Goal: Answer question/provide support: Share knowledge or assist other users

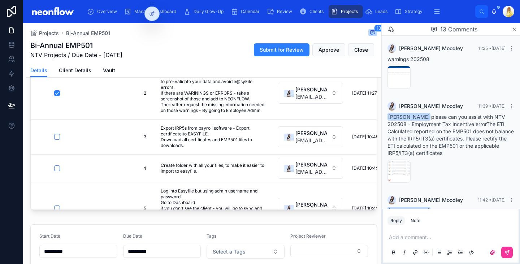
scroll to position [375, 0]
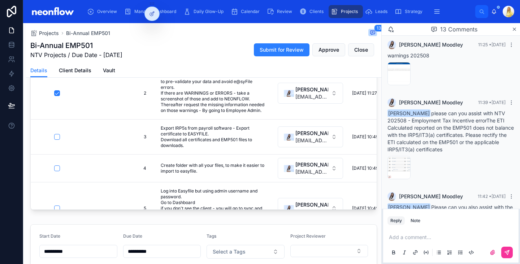
drag, startPoint x: 423, startPoint y: 107, endPoint x: 485, endPoint y: 140, distance: 69.8
click at [485, 140] on div "[PERSON_NAME] please can you assist with NTV 202508 - Employment Tax Incentive …" at bounding box center [451, 131] width 127 height 43
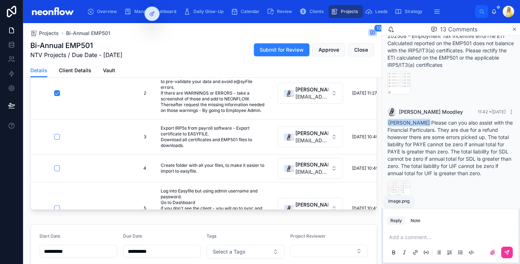
click at [0, 0] on span "image" at bounding box center [0, 0] width 0 height 0
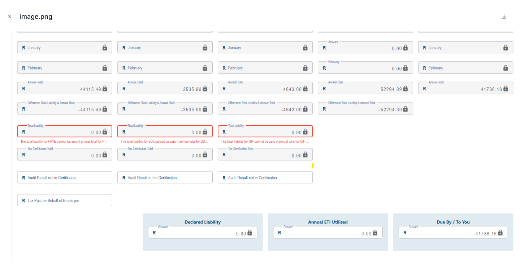
click at [10, 18] on icon "Close modal" at bounding box center [10, 17] width 3 height 3
